Goal: Task Accomplishment & Management: Manage account settings

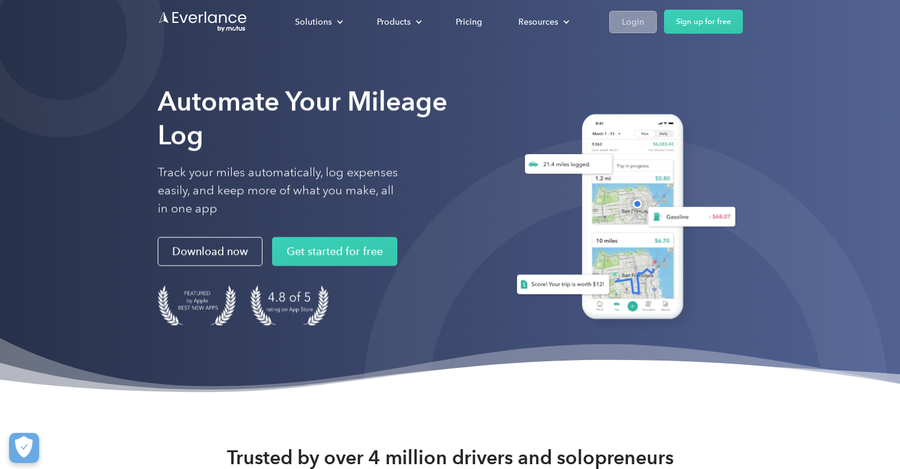
click at [638, 19] on div "Login" at bounding box center [633, 21] width 22 height 15
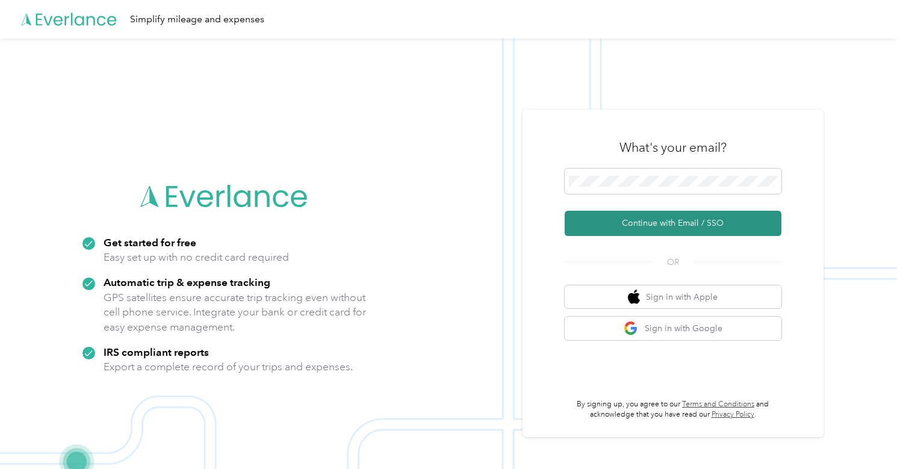
click at [680, 226] on button "Continue with Email / SSO" at bounding box center [673, 223] width 217 height 25
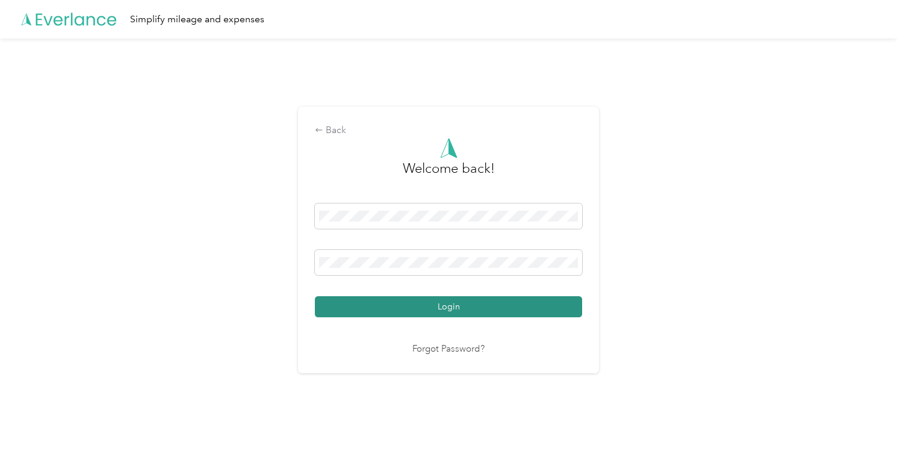
click at [465, 309] on button "Login" at bounding box center [448, 306] width 267 height 21
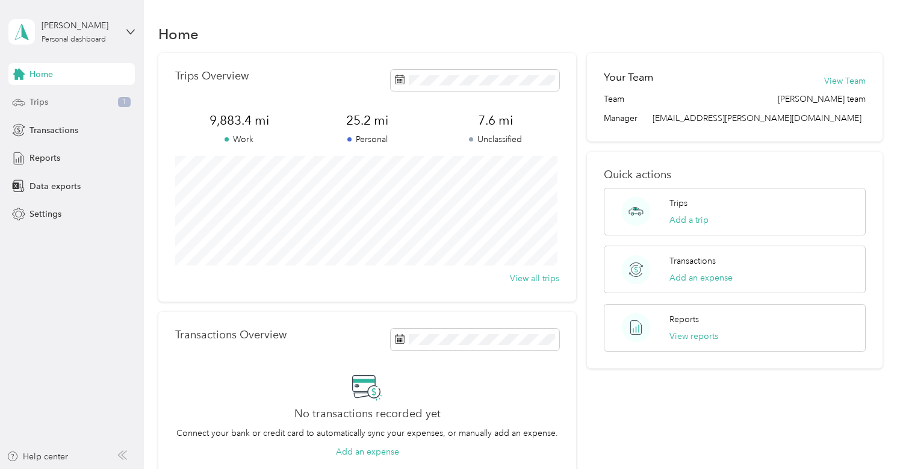
click at [31, 99] on span "Trips" at bounding box center [39, 102] width 19 height 13
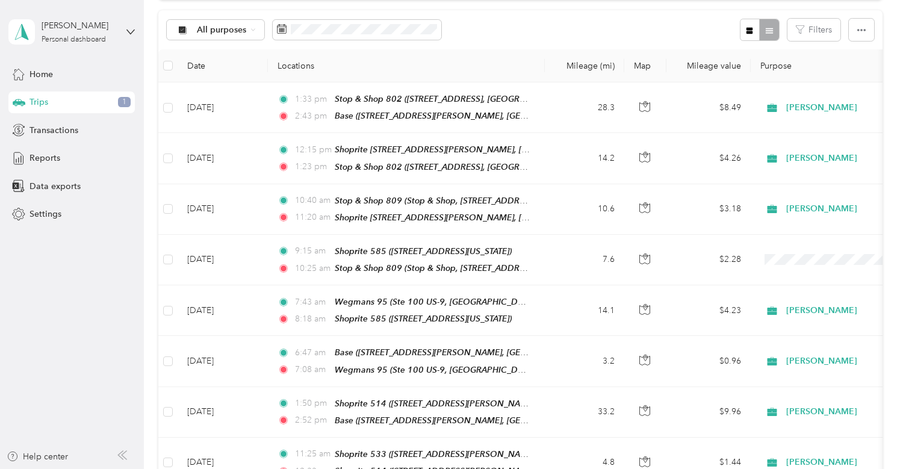
scroll to position [181, 0]
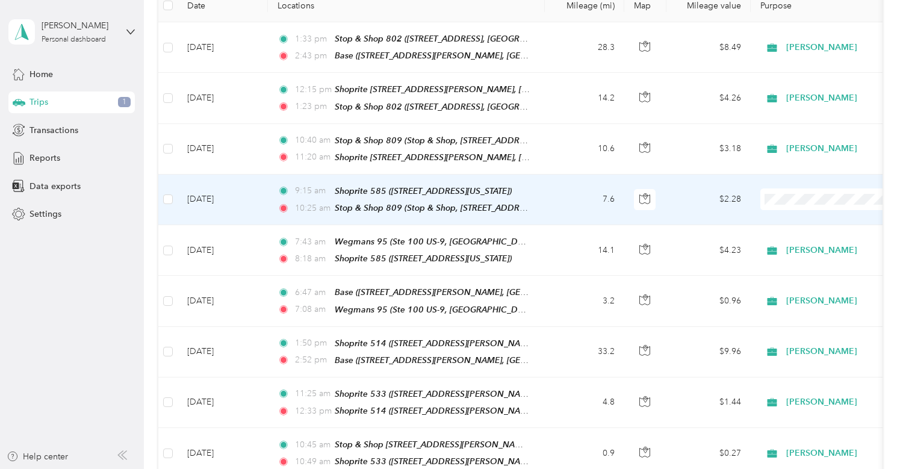
click at [781, 201] on span at bounding box center [834, 199] width 149 height 22
click at [793, 217] on span "Acosta" at bounding box center [839, 217] width 111 height 13
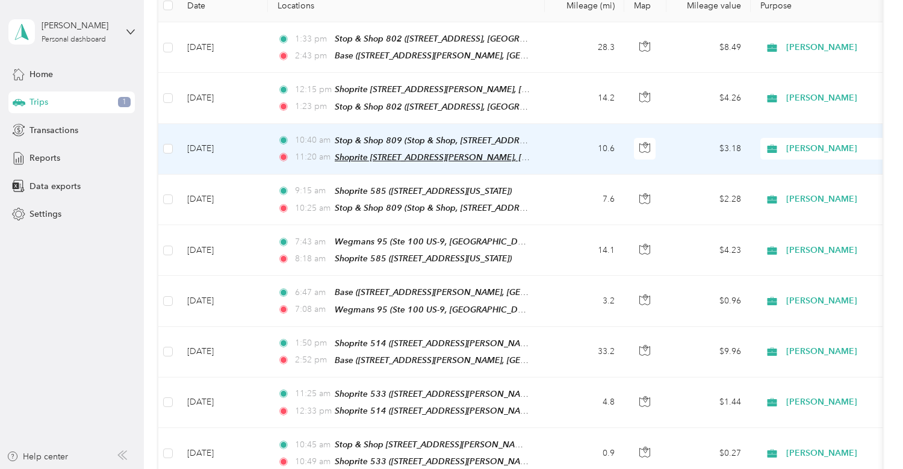
scroll to position [120, 0]
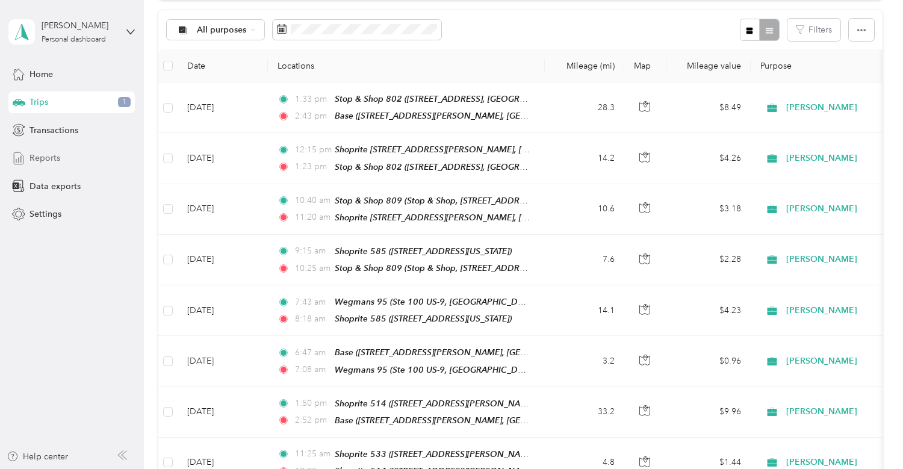
click at [53, 160] on span "Reports" at bounding box center [45, 158] width 31 height 13
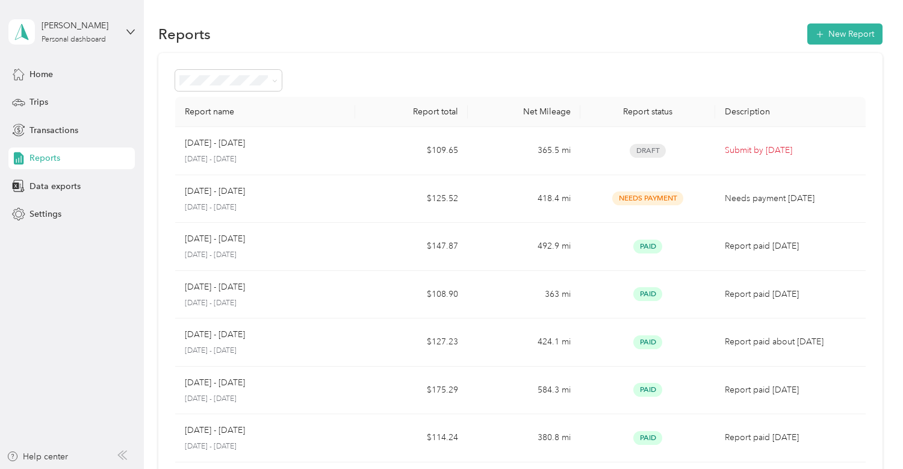
scroll to position [60, 0]
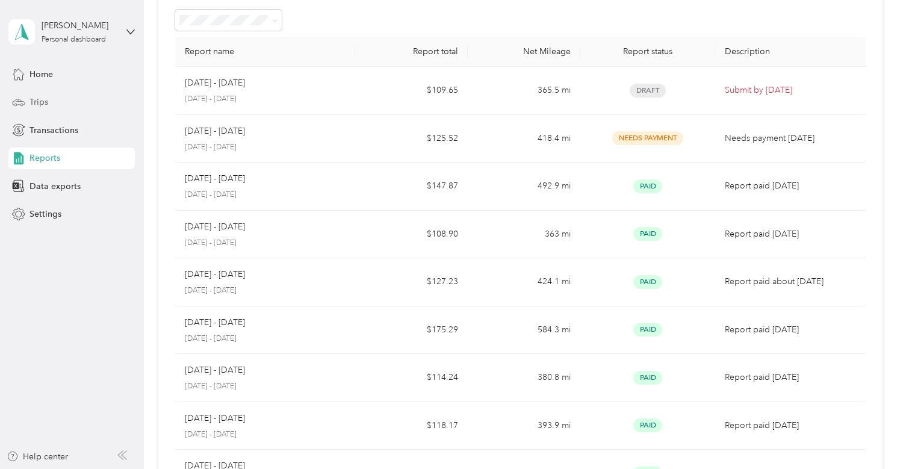
click at [48, 101] on span "Trips" at bounding box center [39, 102] width 19 height 13
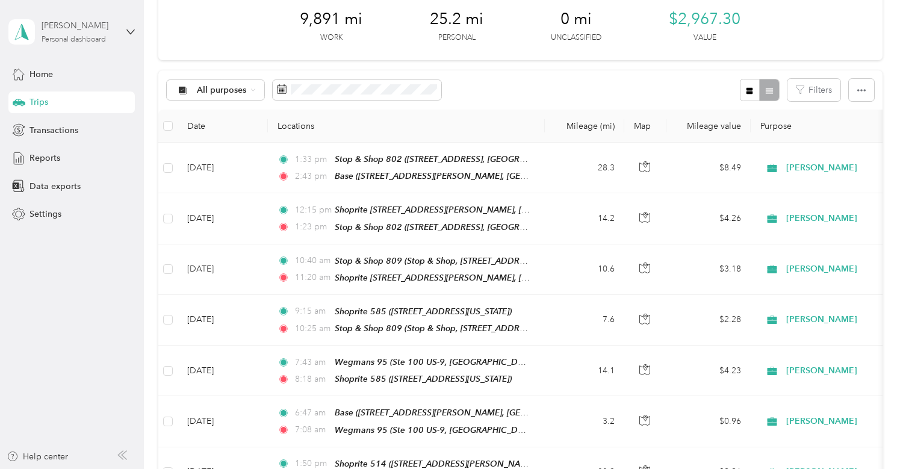
click at [66, 36] on div "Personal dashboard" at bounding box center [74, 39] width 64 height 7
click at [44, 95] on div "Log out" at bounding box center [42, 92] width 46 height 13
